Goal: Task Accomplishment & Management: Use online tool/utility

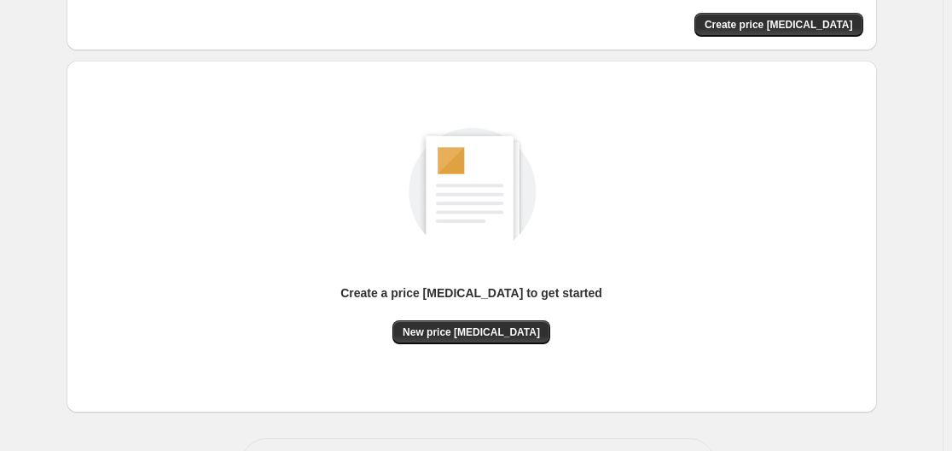
scroll to position [189, 0]
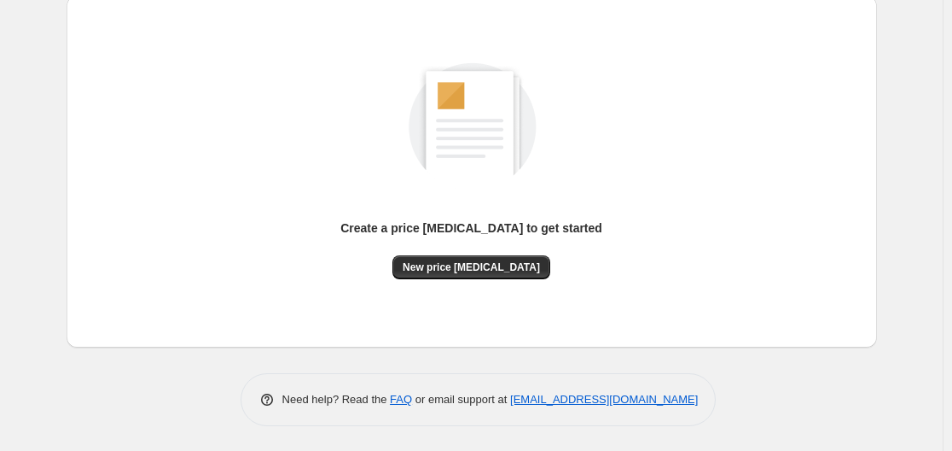
click at [494, 251] on div "Create a price change job to get started" at bounding box center [471, 237] width 262 height 36
click at [486, 263] on span "New price change job" at bounding box center [471, 267] width 137 height 14
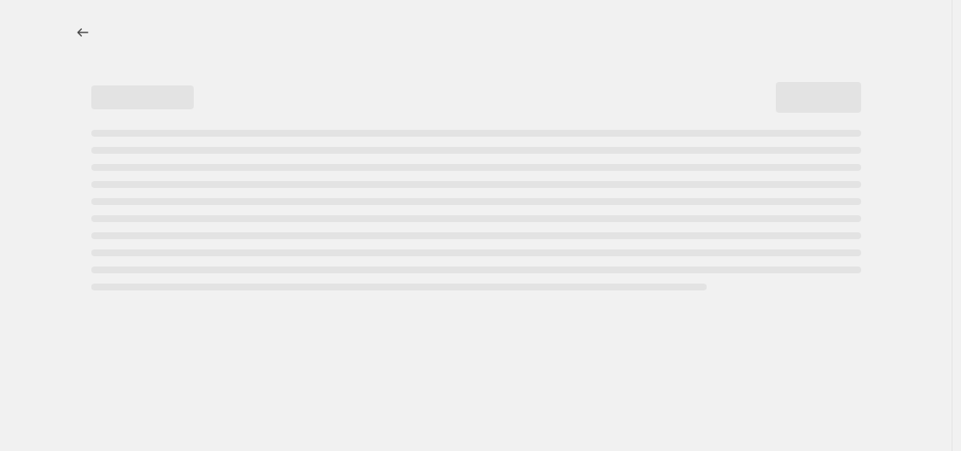
select select "percentage"
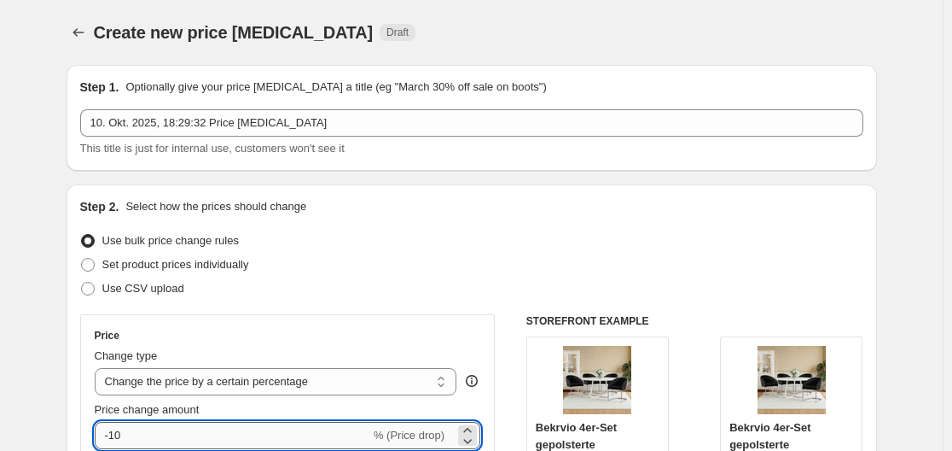
click at [250, 428] on input "-10" at bounding box center [233, 435] width 276 height 27
type input "-1"
type input "-35"
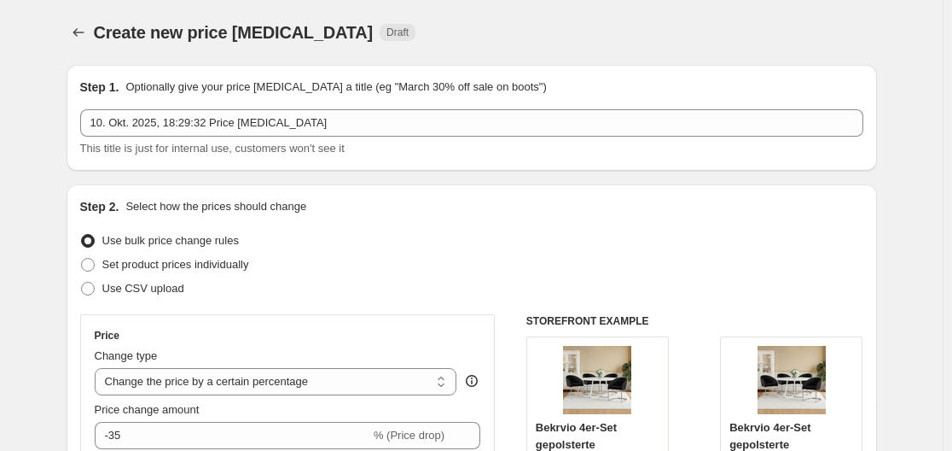
click at [460, 241] on div "Use bulk price change rules" at bounding box center [471, 241] width 783 height 24
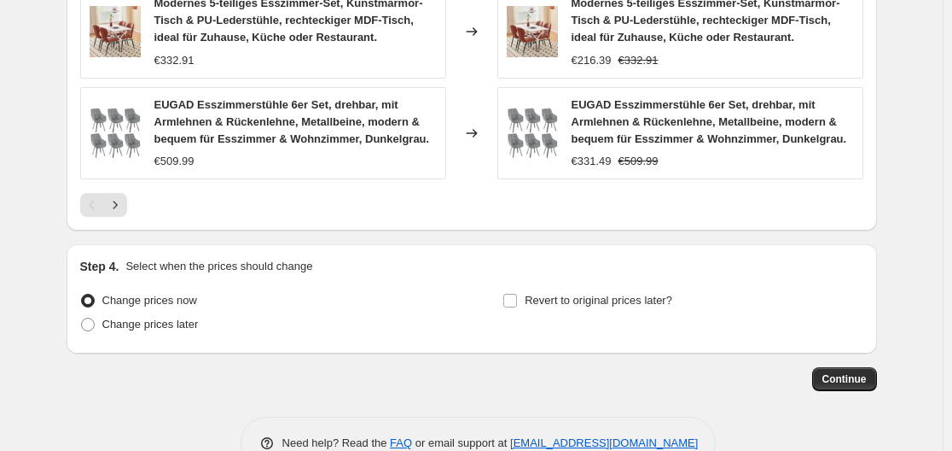
scroll to position [1369, 0]
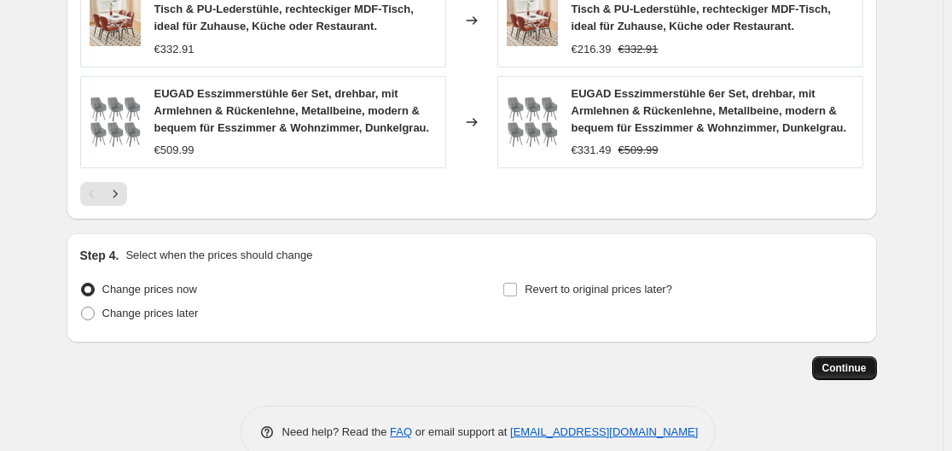
click at [877, 356] on button "Continue" at bounding box center [844, 368] width 65 height 24
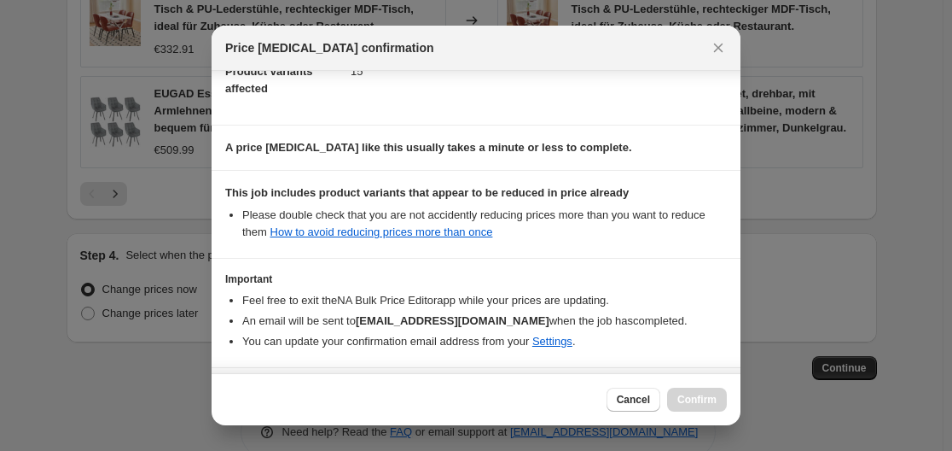
scroll to position [268, 0]
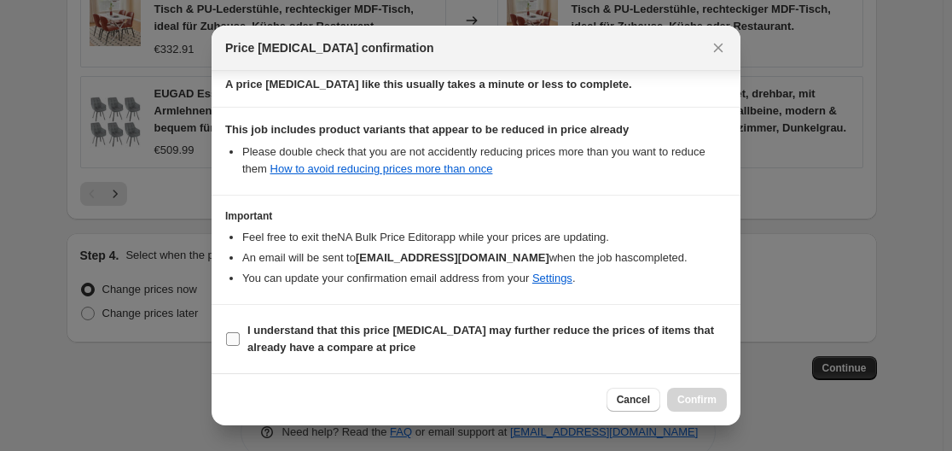
click at [334, 323] on b "I understand that this price change job may further reduce the prices of items …" at bounding box center [480, 338] width 467 height 30
click at [240, 332] on input "I understand that this price change job may further reduce the prices of items …" at bounding box center [233, 339] width 14 height 14
checkbox input "true"
click at [698, 396] on span "Confirm" at bounding box center [696, 400] width 39 height 14
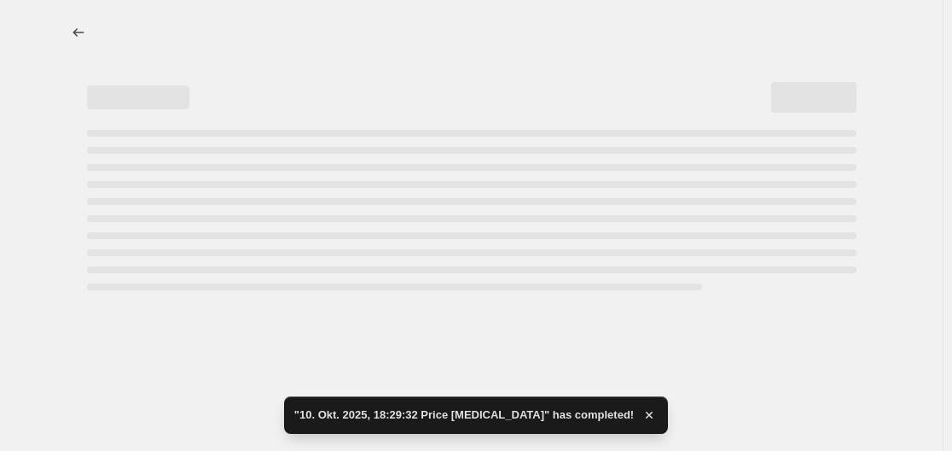
select select "percentage"
